Goal: Find specific page/section: Find specific page/section

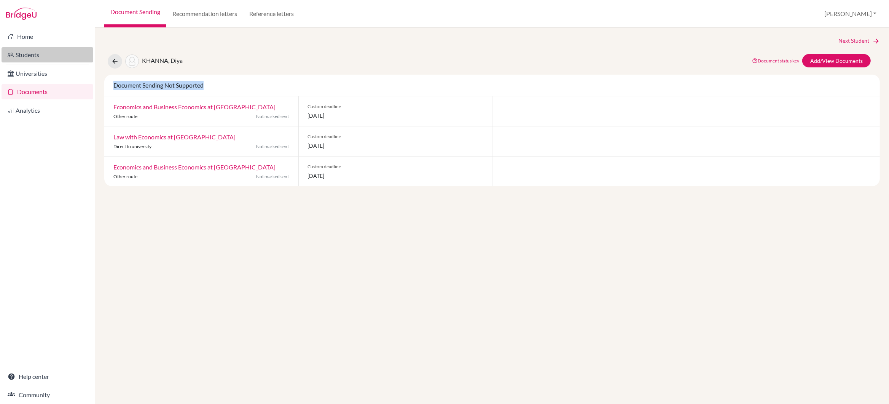
click at [29, 56] on link "Students" at bounding box center [48, 54] width 92 height 15
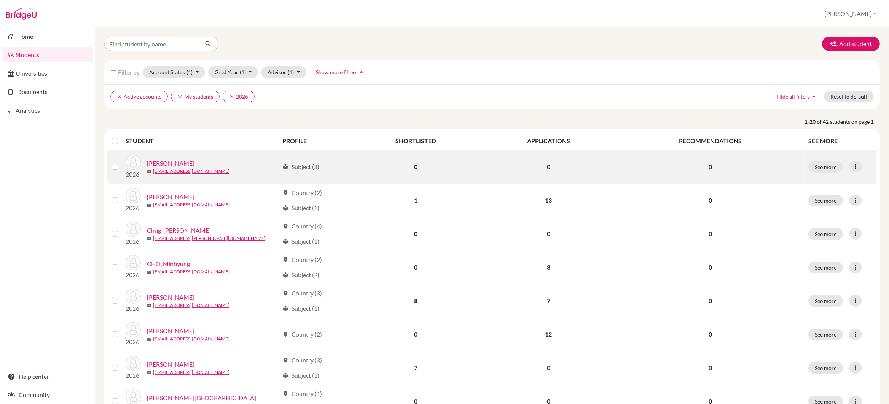
click at [168, 161] on link "[PERSON_NAME]" at bounding box center [171, 163] width 48 height 9
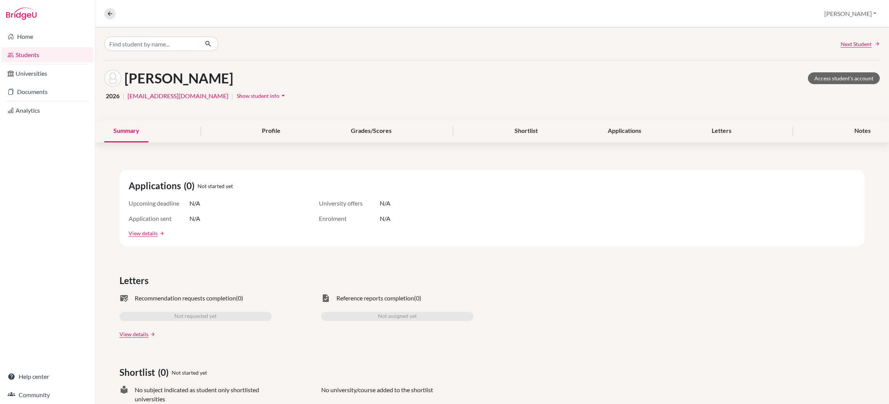
scroll to position [8, 0]
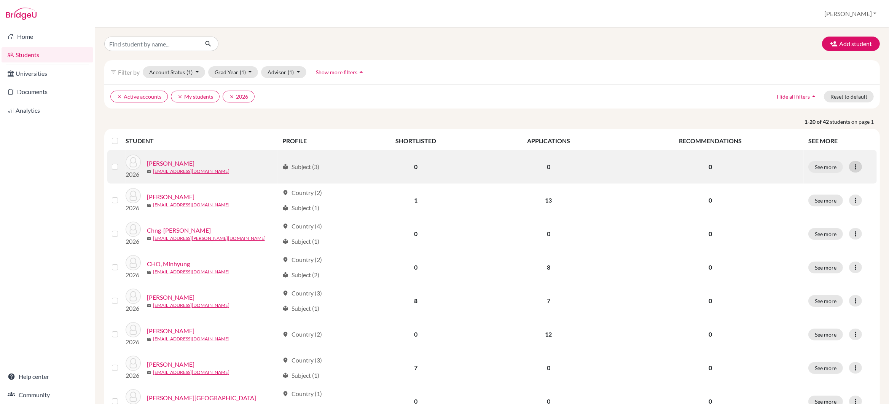
click at [856, 167] on icon at bounding box center [856, 167] width 8 height 8
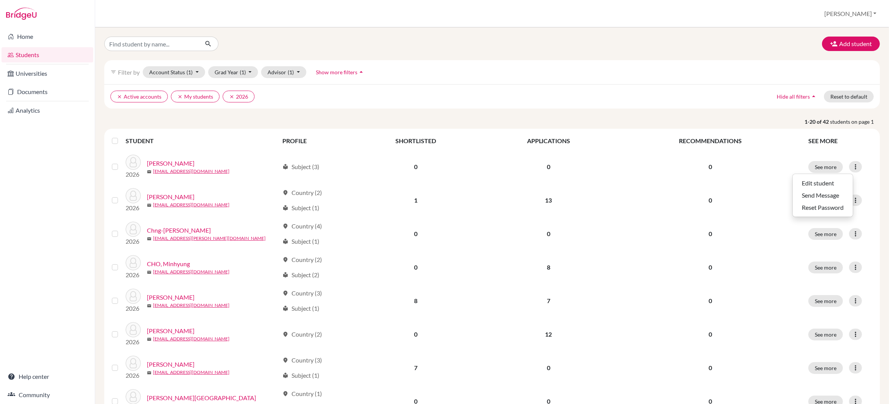
click at [620, 84] on div "clear Active accounts clear My students clear 2026 Hide all filters arrow_drop_…" at bounding box center [491, 96] width 775 height 24
